Goal: Information Seeking & Learning: Understand process/instructions

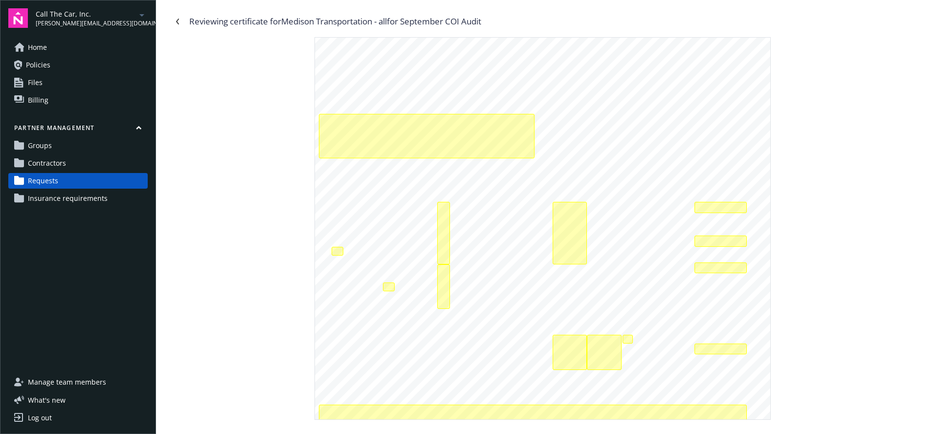
scroll to position [207, 0]
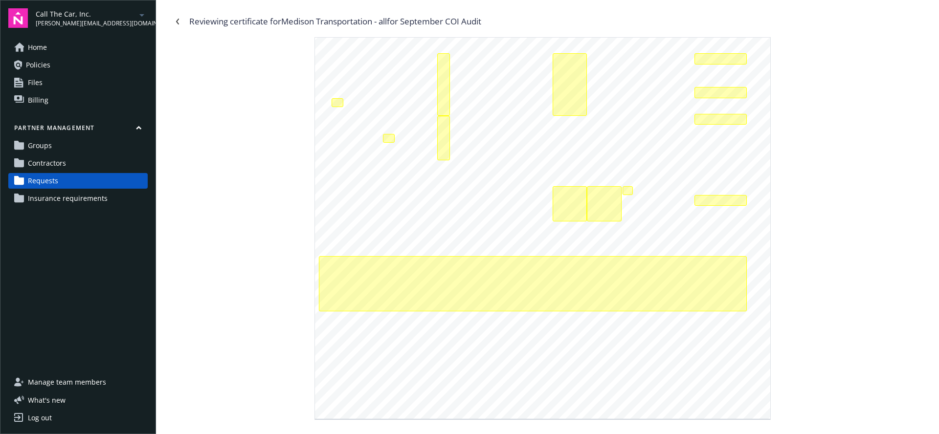
drag, startPoint x: 363, startPoint y: 340, endPoint x: 380, endPoint y: 336, distance: 17.6
click at [364, 337] on div "SHOULD ANY OF THE ABOVE DESCRIBED POLICIES BE CANCELLED BEFORE THE EXPIRATION D…" at bounding box center [542, 124] width 455 height 589
click at [419, 350] on div "SHOULD ANY OF THE ABOVE DESCRIBED POLICIES BE CANCELLED BEFORE THE EXPIRATION D…" at bounding box center [542, 124] width 455 height 589
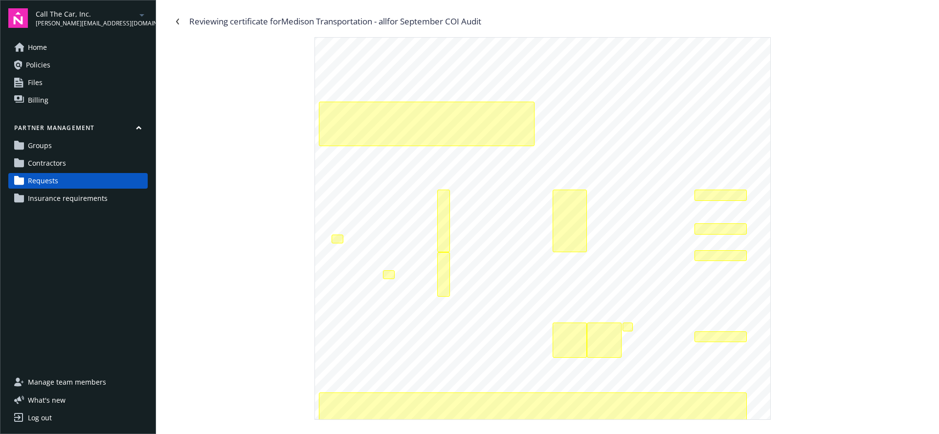
scroll to position [0, 0]
